Goal: Navigation & Orientation: Understand site structure

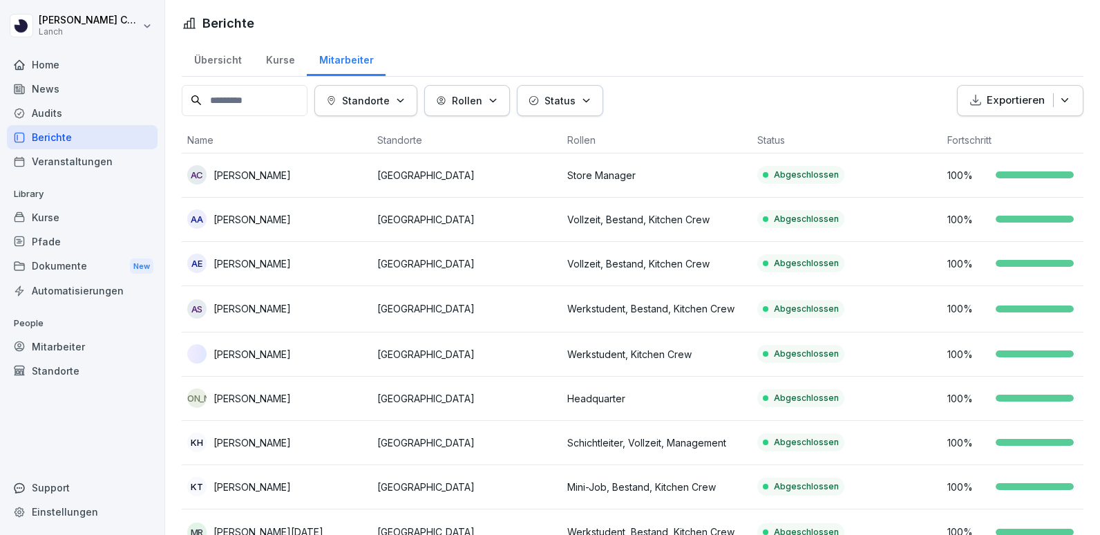
scroll to position [355, 0]
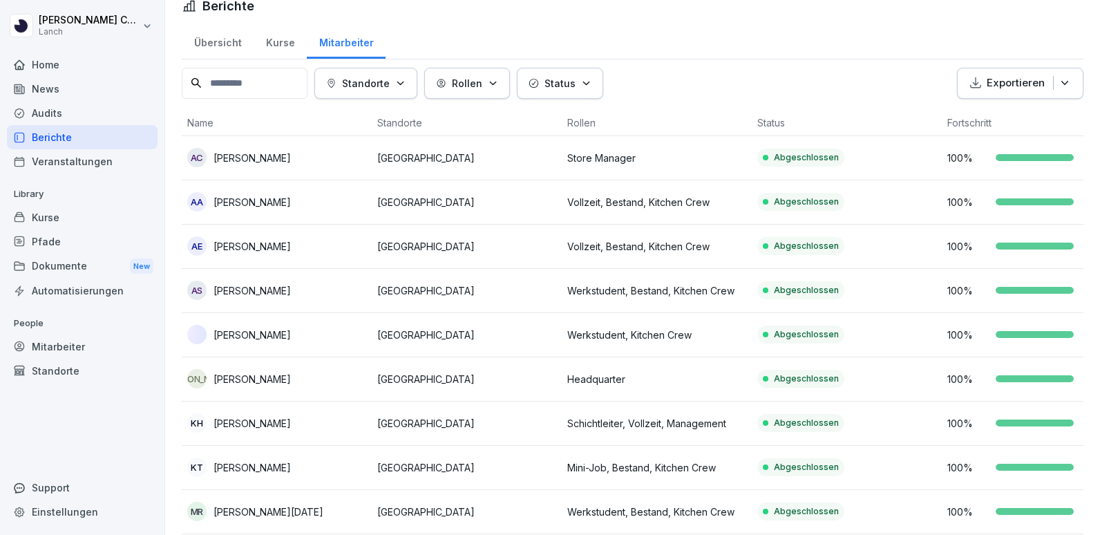
scroll to position [15, 0]
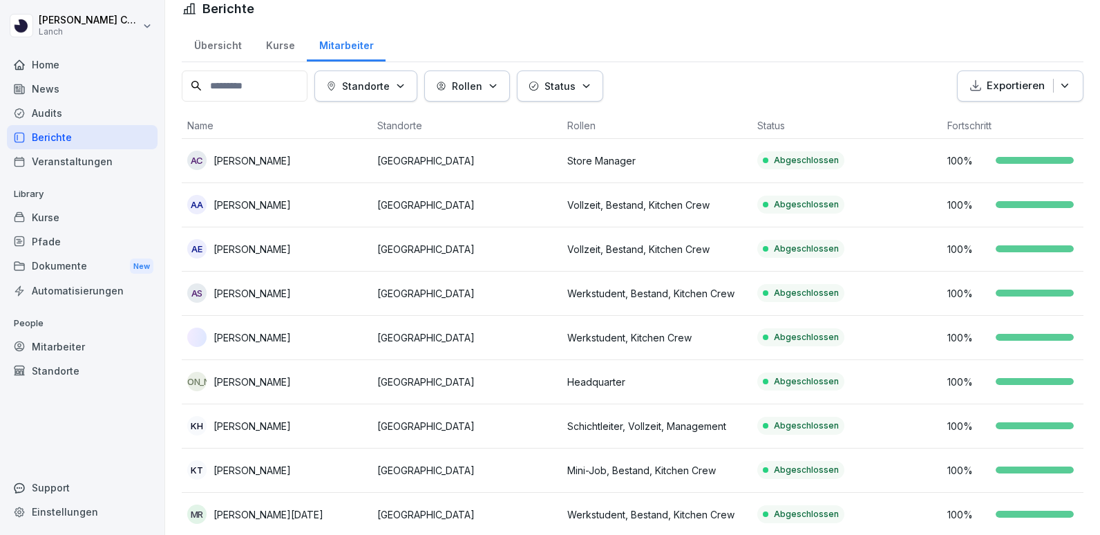
click at [57, 117] on div "Audits" at bounding box center [82, 113] width 151 height 24
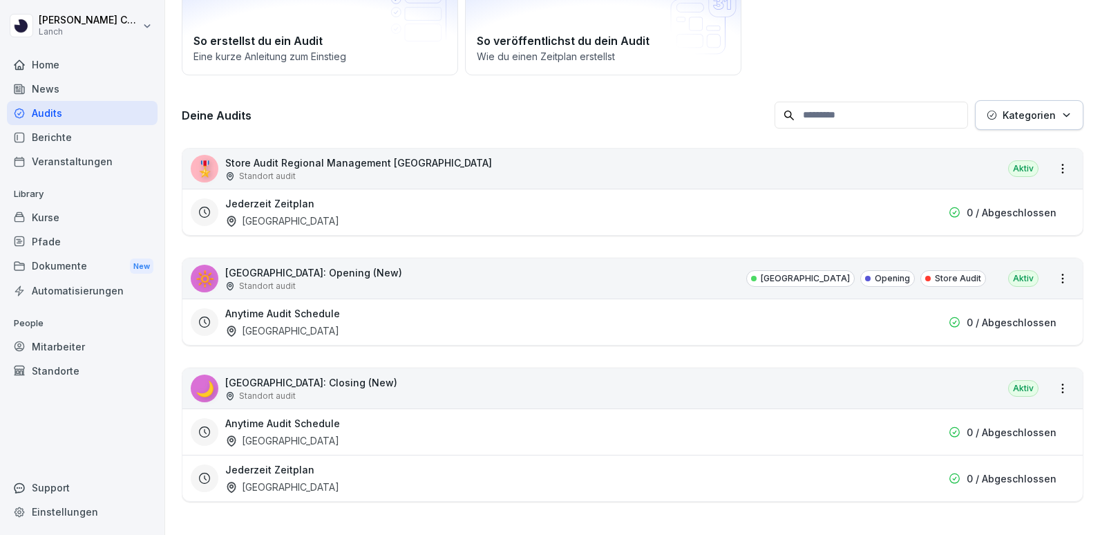
scroll to position [129, 0]
click at [50, 138] on div "Berichte" at bounding box center [82, 137] width 151 height 24
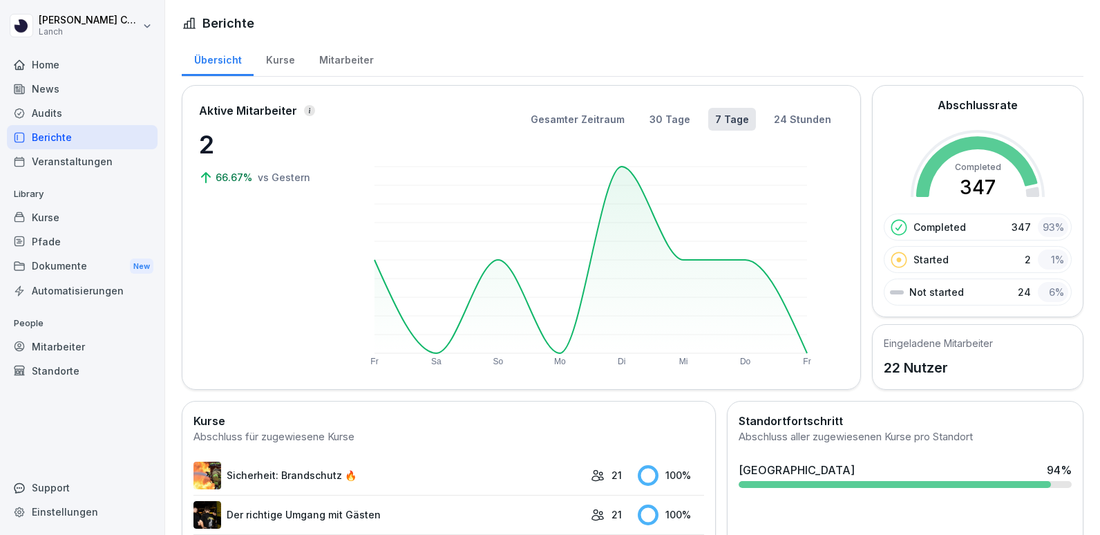
click at [275, 56] on div "Kurse" at bounding box center [280, 58] width 53 height 35
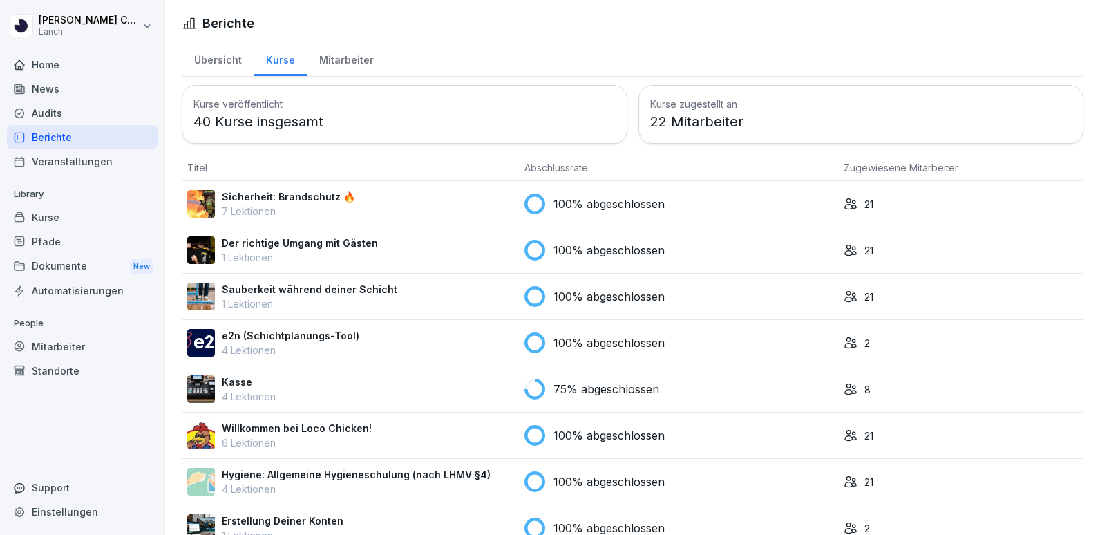
click at [346, 65] on div "Mitarbeiter" at bounding box center [346, 58] width 79 height 35
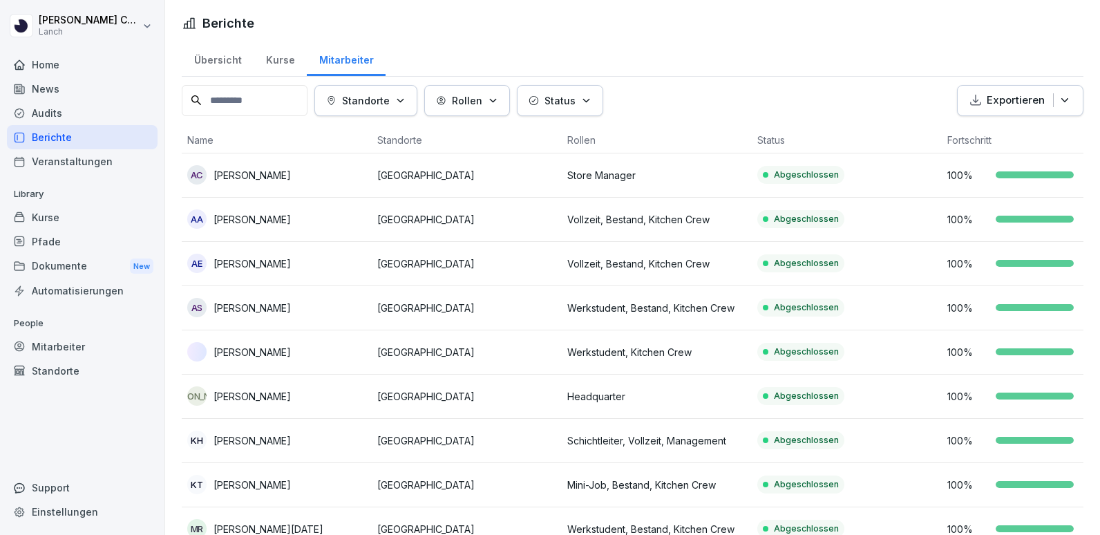
click at [266, 69] on div "Kurse" at bounding box center [280, 58] width 53 height 35
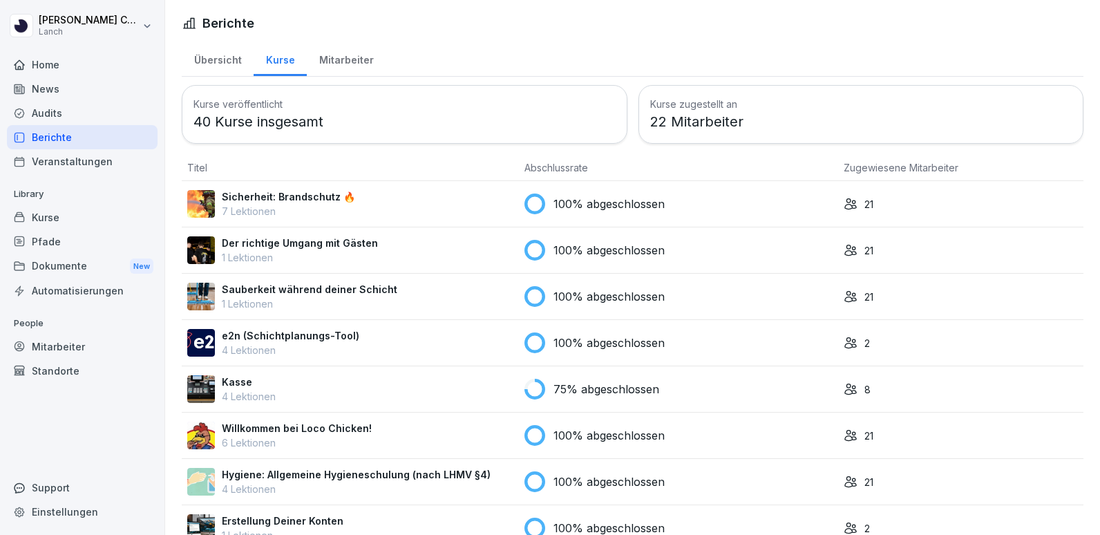
click at [144, 19] on html "[PERSON_NAME] Lanch Home News Audits Berichte Veranstaltungen Library Kurse Pfa…" at bounding box center [550, 267] width 1100 height 535
